Goal: Information Seeking & Learning: Check status

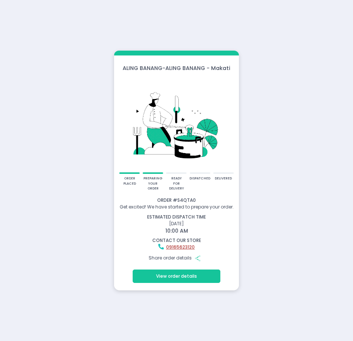
click at [174, 282] on button "View order details" at bounding box center [176, 275] width 87 height 13
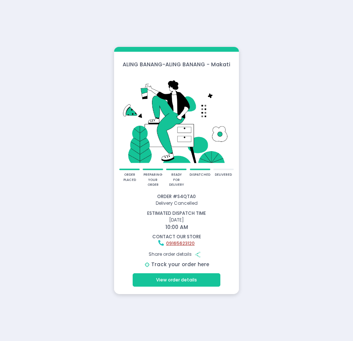
click at [177, 265] on link "Track your order here" at bounding box center [180, 264] width 58 height 7
